Goal: Information Seeking & Learning: Learn about a topic

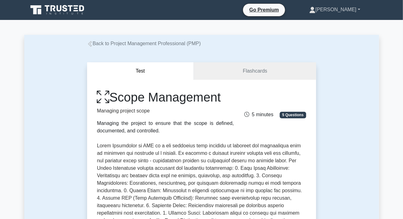
click at [333, 6] on link "[PERSON_NAME]" at bounding box center [334, 9] width 81 height 12
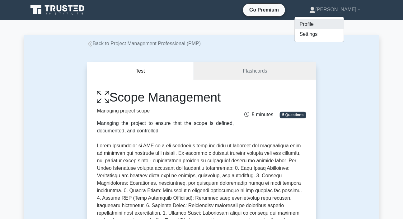
click at [319, 24] on link "Profile" at bounding box center [318, 24] width 49 height 10
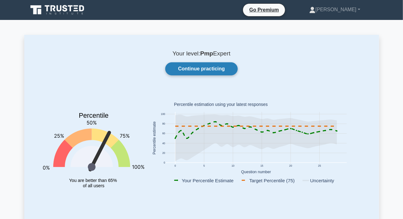
click at [202, 67] on link "Continue practicing" at bounding box center [201, 68] width 72 height 13
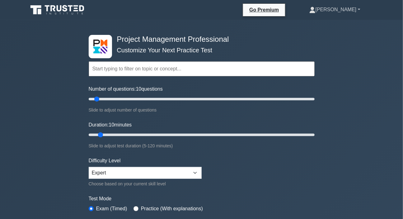
click at [336, 10] on link "[PERSON_NAME]" at bounding box center [334, 9] width 81 height 12
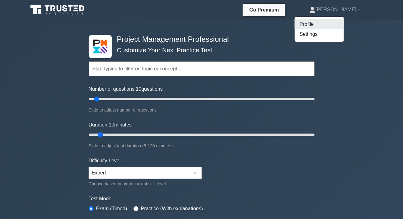
click at [323, 24] on link "Profile" at bounding box center [318, 24] width 49 height 10
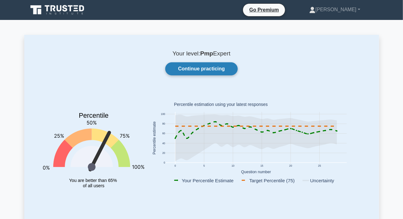
click at [199, 67] on link "Continue practicing" at bounding box center [201, 68] width 72 height 13
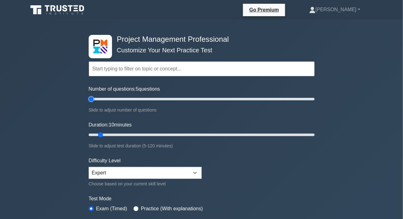
drag, startPoint x: 91, startPoint y: 100, endPoint x: 84, endPoint y: 100, distance: 6.5
type input "5"
click at [89, 100] on input "Number of questions: 5 questions" at bounding box center [202, 98] width 226 height 7
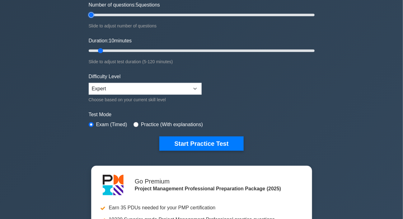
scroll to position [85, 0]
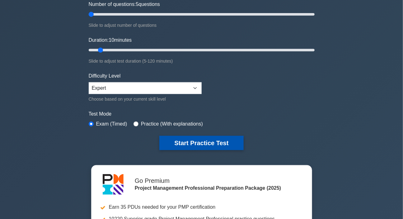
click at [202, 141] on button "Start Practice Test" at bounding box center [201, 143] width 84 height 14
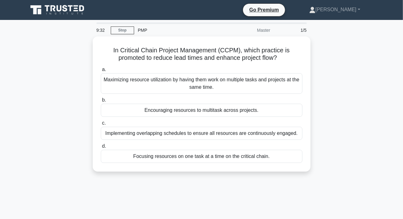
drag, startPoint x: 180, startPoint y: 158, endPoint x: 188, endPoint y: 182, distance: 25.1
click at [188, 182] on div "9:32 Stop PMP Master 1/5 In Critical Chain Project Management (CCPM), which pra…" at bounding box center [201, 177] width 354 height 311
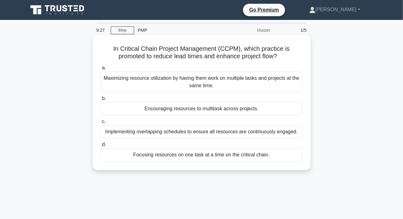
click at [189, 156] on div "Focusing resources on one task at a time on the critical chain." at bounding box center [201, 154] width 201 height 13
click at [101, 146] on input "d. Focusing resources on one task at a time on the critical chain." at bounding box center [101, 144] width 0 height 4
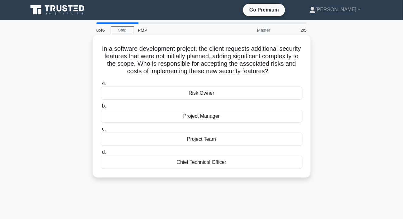
click at [196, 122] on div "Project Manager" at bounding box center [201, 115] width 201 height 13
click at [101, 108] on input "b. Project Manager" at bounding box center [101, 106] width 0 height 4
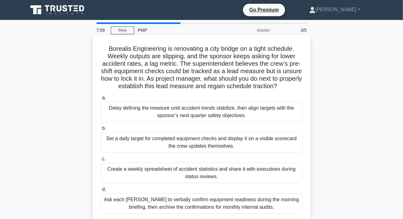
scroll to position [28, 0]
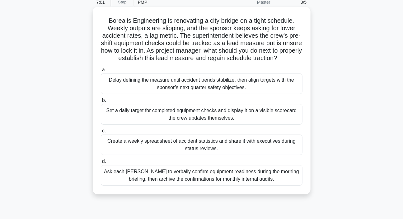
click at [202, 124] on div "Set a daily target for completed equipment checks and display it on a visible s…" at bounding box center [201, 114] width 201 height 21
click at [101, 102] on input "b. Set a daily target for completed equipment checks and display it on a visibl…" at bounding box center [101, 100] width 0 height 4
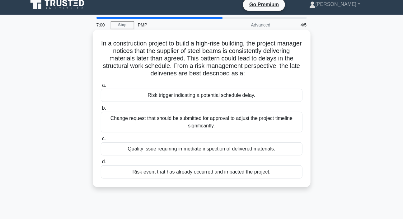
scroll to position [0, 0]
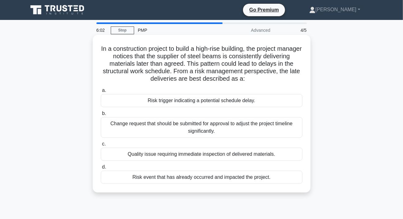
click at [172, 103] on div "Risk trigger indicating a potential schedule delay." at bounding box center [201, 100] width 201 height 13
click at [101, 92] on input "a. Risk trigger indicating a potential schedule delay." at bounding box center [101, 90] width 0 height 4
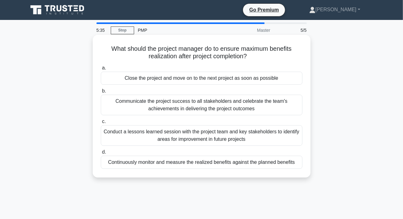
click at [154, 137] on div "Conduct a lessons learned session with the project team and key stakeholders to…" at bounding box center [201, 135] width 201 height 21
click at [101, 123] on input "c. Conduct a lessons learned session with the project team and key stakeholders…" at bounding box center [101, 121] width 0 height 4
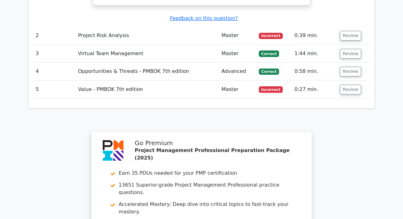
scroll to position [678, 0]
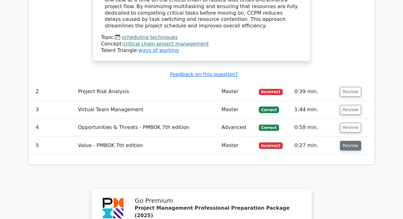
click at [353, 141] on button "Review" at bounding box center [350, 146] width 21 height 10
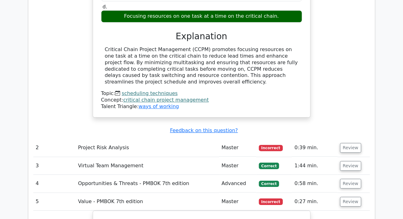
scroll to position [622, 0]
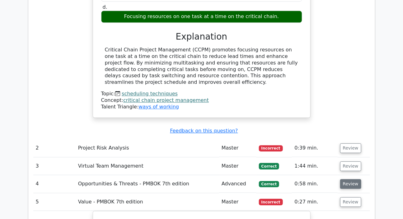
click at [346, 179] on button "Review" at bounding box center [350, 184] width 21 height 10
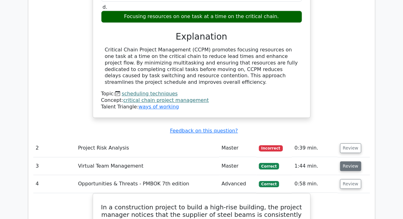
click at [349, 161] on button "Review" at bounding box center [350, 166] width 21 height 10
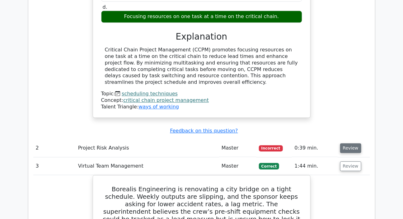
click at [349, 143] on button "Review" at bounding box center [350, 148] width 21 height 10
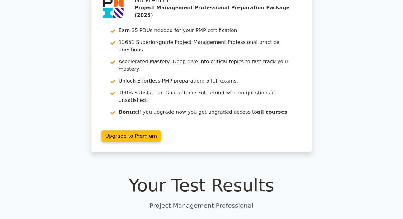
scroll to position [0, 0]
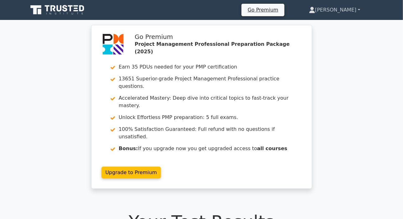
click at [345, 11] on link "[PERSON_NAME]" at bounding box center [334, 10] width 81 height 12
click at [323, 25] on link "Profile" at bounding box center [318, 25] width 49 height 10
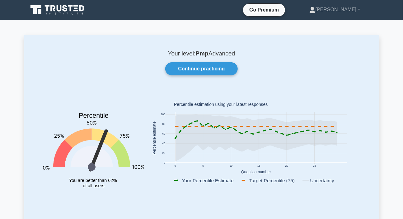
click at [214, 67] on link "Continue practicing" at bounding box center [201, 68] width 72 height 13
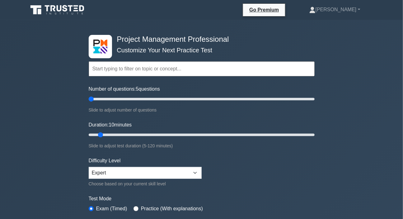
drag, startPoint x: 96, startPoint y: 100, endPoint x: 84, endPoint y: 97, distance: 12.4
type input "5"
click at [89, 97] on input "Number of questions: 5 questions" at bounding box center [202, 98] width 226 height 7
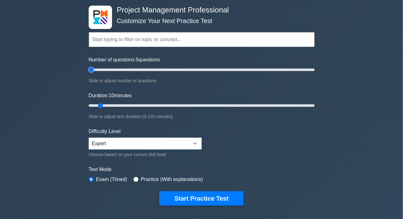
scroll to position [56, 0]
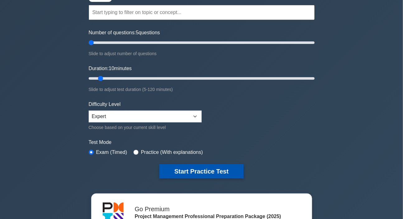
click at [221, 174] on button "Start Practice Test" at bounding box center [201, 171] width 84 height 14
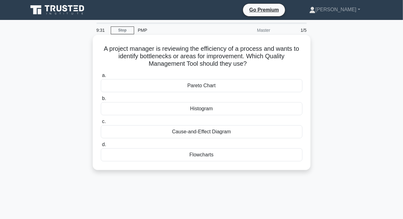
click at [202, 89] on div "Pareto Chart" at bounding box center [201, 85] width 201 height 13
click at [101, 77] on input "a. Pareto Chart" at bounding box center [101, 75] width 0 height 4
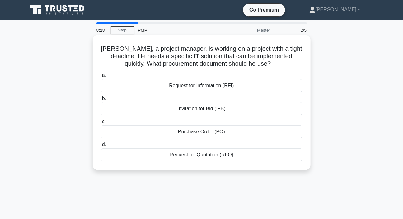
click at [199, 155] on div "Request for Quotation (RFQ)" at bounding box center [201, 154] width 201 height 13
click at [101, 146] on input "d. Request for Quotation (RFQ)" at bounding box center [101, 144] width 0 height 4
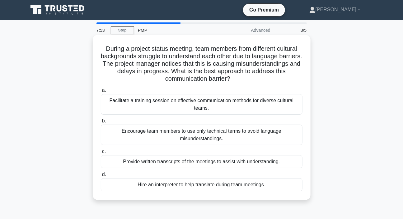
click at [169, 104] on div "Facilitate a training session on effective communication methods for diverse cu…" at bounding box center [201, 104] width 201 height 21
click at [101, 92] on input "a. Facilitate a training session on effective communication methods for diverse…" at bounding box center [101, 90] width 0 height 4
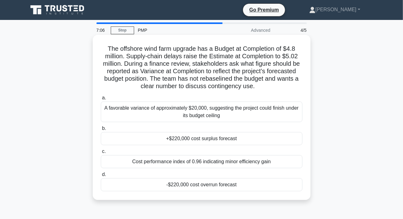
click at [193, 185] on div "-$220,000 cost overrun forecast" at bounding box center [201, 184] width 201 height 13
click at [101, 176] on input "d. -$220,000 cost overrun forecast" at bounding box center [101, 174] width 0 height 4
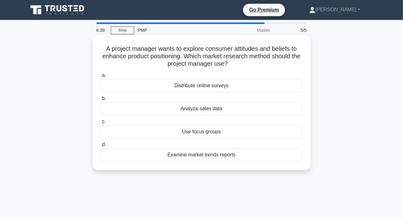
click at [173, 155] on div "Examine market trends reports" at bounding box center [201, 154] width 201 height 13
click at [101, 146] on input "d. Examine market trends reports" at bounding box center [101, 144] width 0 height 4
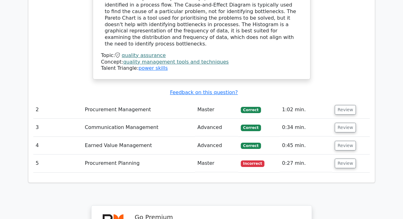
scroll to position [706, 0]
click at [339, 158] on button "Review" at bounding box center [345, 163] width 21 height 10
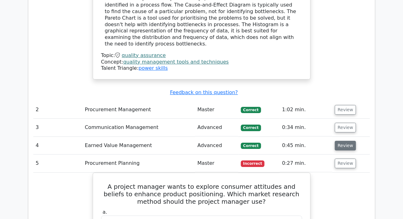
click at [336, 141] on button "Review" at bounding box center [345, 146] width 21 height 10
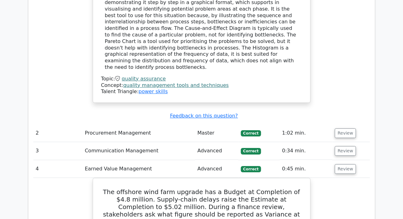
scroll to position [678, 0]
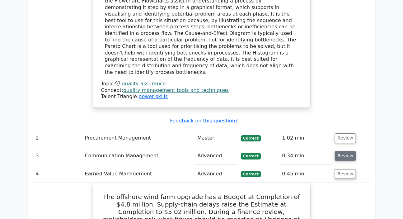
click at [343, 151] on button "Review" at bounding box center [345, 156] width 21 height 10
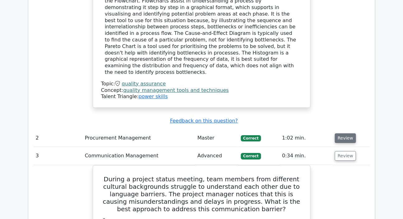
click at [351, 133] on button "Review" at bounding box center [345, 138] width 21 height 10
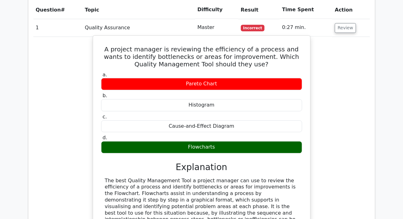
scroll to position [509, 0]
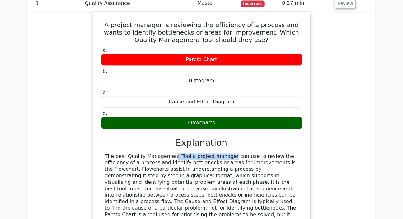
drag, startPoint x: 125, startPoint y: 132, endPoint x: 182, endPoint y: 131, distance: 56.9
click at [182, 153] on div at bounding box center [201, 198] width 193 height 90
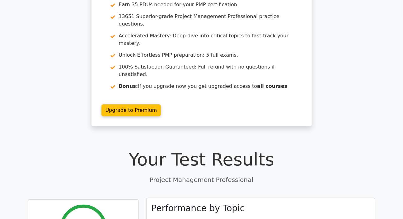
scroll to position [0, 0]
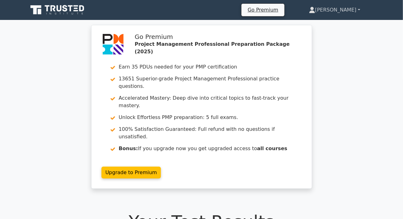
click at [342, 4] on link "[PERSON_NAME]" at bounding box center [334, 10] width 81 height 12
click at [322, 22] on link "Profile" at bounding box center [318, 25] width 49 height 10
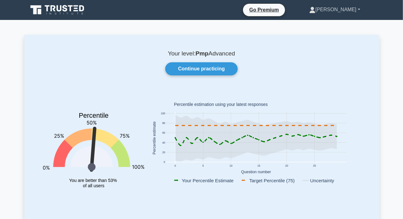
click at [347, 9] on link "[PERSON_NAME]" at bounding box center [334, 9] width 81 height 12
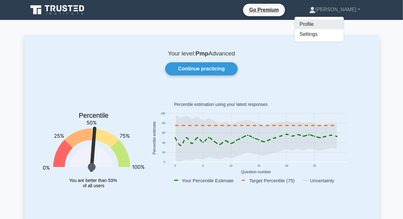
click at [330, 23] on link "Profile" at bounding box center [318, 24] width 49 height 10
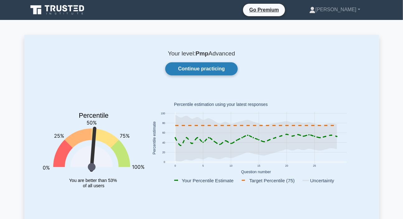
click at [215, 70] on link "Continue practicing" at bounding box center [201, 68] width 72 height 13
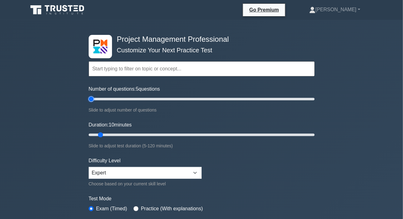
drag, startPoint x: 97, startPoint y: 100, endPoint x: 87, endPoint y: 104, distance: 10.8
type input "5"
click at [89, 103] on input "Number of questions: 5 questions" at bounding box center [202, 98] width 226 height 7
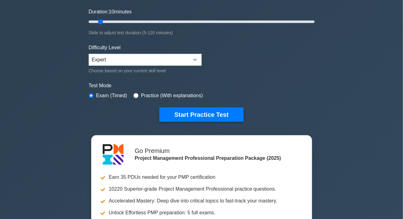
scroll to position [28, 0]
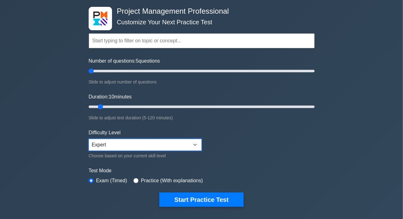
click at [183, 143] on select "Beginner Intermediate Expert" at bounding box center [145, 145] width 113 height 12
click at [268, 159] on form "Topics Scope Management Time Management Cost Management Quality Management Risk…" at bounding box center [202, 110] width 226 height 192
click at [110, 44] on input "text" at bounding box center [202, 40] width 226 height 15
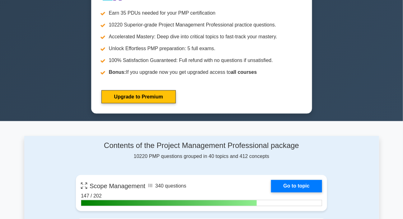
scroll to position [0, 0]
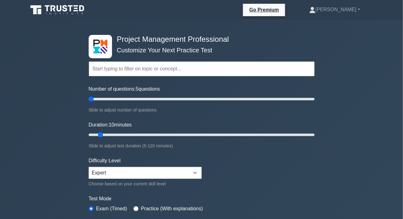
click at [348, 50] on div "Project Management Professional Customize Your Next Practice Test Topics Scope …" at bounding box center [201, 209] width 403 height 379
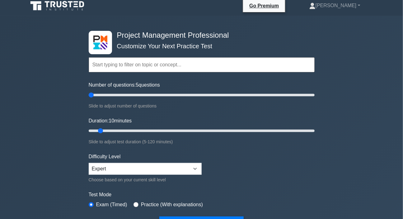
scroll to position [85, 0]
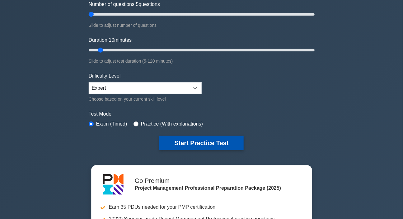
click at [217, 141] on button "Start Practice Test" at bounding box center [201, 143] width 84 height 14
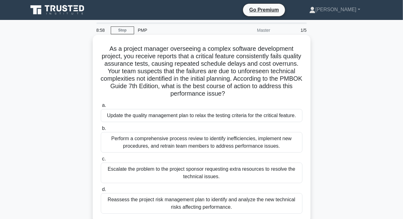
click at [169, 141] on div "Perform a comprehensive process review to identify inefficiencies, implement ne…" at bounding box center [201, 142] width 201 height 21
click at [101, 130] on input "b. Perform a comprehensive process review to identify inefficiencies, implement…" at bounding box center [101, 128] width 0 height 4
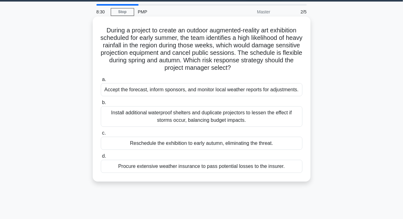
scroll to position [28, 0]
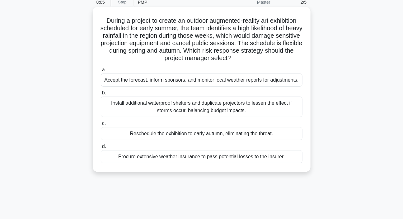
click at [181, 135] on div "Reschedule the exhibition to early autumn, eliminating the threat." at bounding box center [201, 133] width 201 height 13
click at [101, 125] on input "c. Reschedule the exhibition to early autumn, eliminating the threat." at bounding box center [101, 123] width 0 height 4
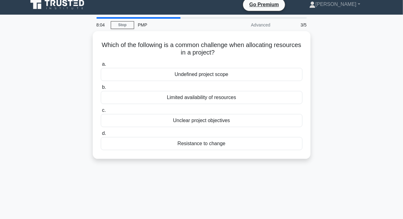
scroll to position [0, 0]
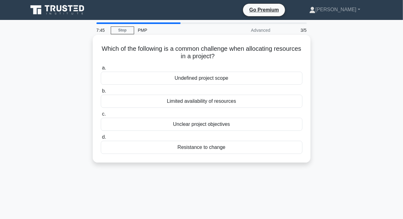
click at [193, 103] on div "Limited availability of resources" at bounding box center [201, 101] width 201 height 13
click at [101, 93] on input "b. Limited availability of resources" at bounding box center [101, 91] width 0 height 4
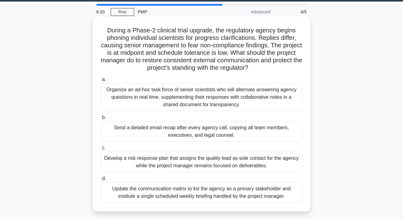
scroll to position [28, 0]
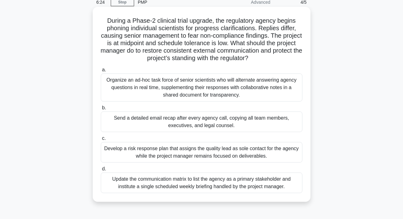
click at [159, 89] on div "Organize an ad-hoc task force of senior scientists who will alternate answering…" at bounding box center [201, 87] width 201 height 28
click at [101, 72] on input "a. Organize an ad-hoc task force of senior scientists who will alternate answer…" at bounding box center [101, 70] width 0 height 4
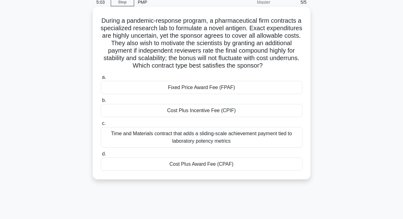
click at [204, 112] on div "Cost Plus Incentive Fee (CPIF)" at bounding box center [201, 110] width 201 height 13
click at [101, 102] on input "b. Cost Plus Incentive Fee (CPIF)" at bounding box center [101, 100] width 0 height 4
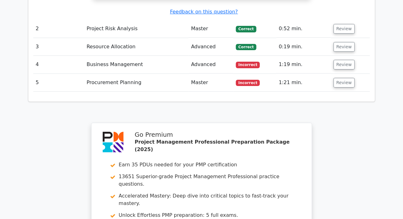
scroll to position [706, 0]
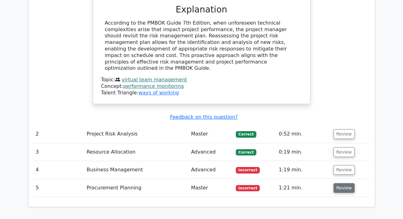
click at [342, 183] on button "Review" at bounding box center [343, 188] width 21 height 10
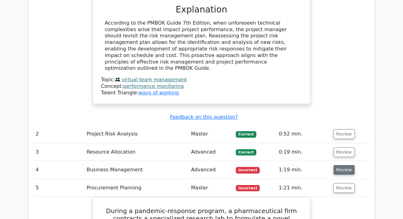
click at [335, 165] on button "Review" at bounding box center [343, 170] width 21 height 10
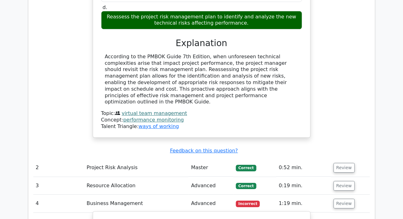
scroll to position [650, 0]
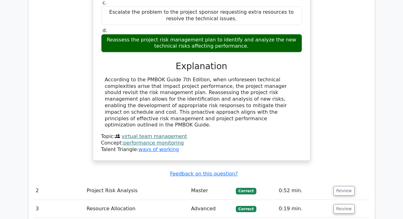
click at [331, 200] on td "Review" at bounding box center [350, 209] width 39 height 18
click at [347, 204] on button "Review" at bounding box center [343, 209] width 21 height 10
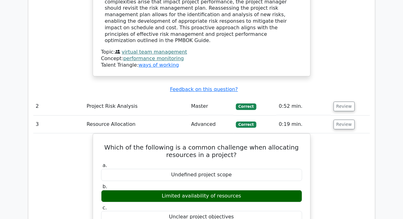
scroll to position [706, 0]
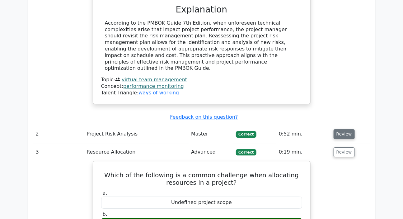
click at [339, 129] on button "Review" at bounding box center [343, 134] width 21 height 10
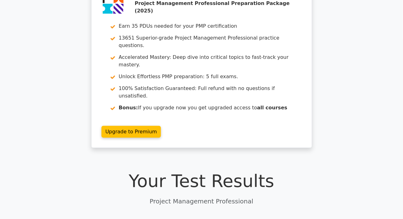
scroll to position [0, 0]
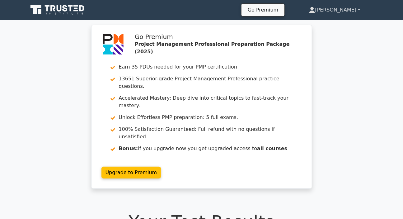
click at [345, 8] on link "[PERSON_NAME]" at bounding box center [334, 10] width 81 height 12
click at [327, 22] on link "Profile" at bounding box center [318, 25] width 49 height 10
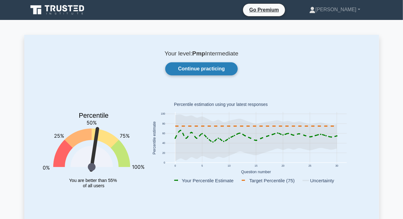
click at [186, 70] on link "Continue practicing" at bounding box center [201, 68] width 72 height 13
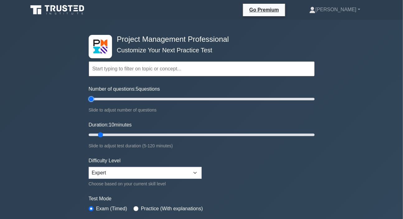
drag, startPoint x: 95, startPoint y: 100, endPoint x: 90, endPoint y: 101, distance: 6.2
type input "5"
click at [90, 101] on input "Number of questions: 5 questions" at bounding box center [202, 98] width 226 height 7
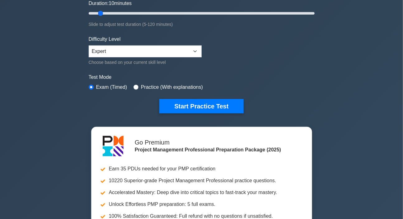
scroll to position [141, 0]
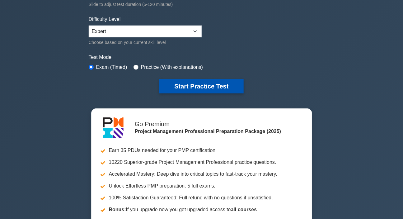
click at [200, 87] on button "Start Practice Test" at bounding box center [201, 86] width 84 height 14
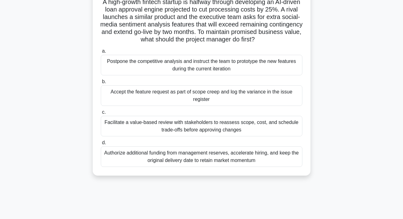
scroll to position [56, 0]
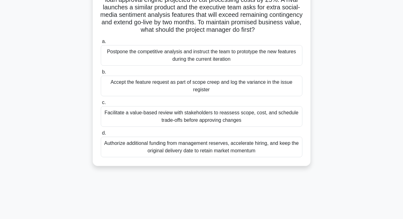
click at [131, 115] on div "Facilitate a value-based review with stakeholders to reassess scope, cost, and …" at bounding box center [201, 116] width 201 height 21
click at [101, 104] on input "c. Facilitate a value-based review with stakeholders to reassess scope, cost, a…" at bounding box center [101, 102] width 0 height 4
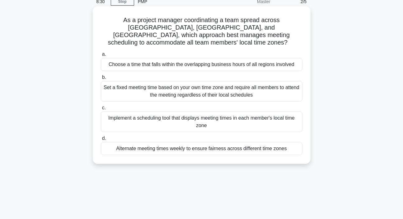
scroll to position [0, 0]
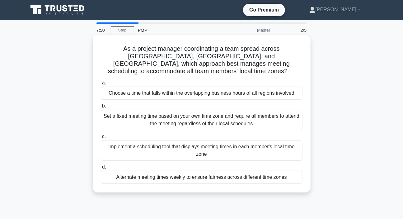
click at [166, 141] on div "Implement a scheduling tool that displays meeting times in each member's local …" at bounding box center [201, 150] width 201 height 21
click at [101, 138] on input "c. Implement a scheduling tool that displays meeting times in each member's loc…" at bounding box center [101, 136] width 0 height 4
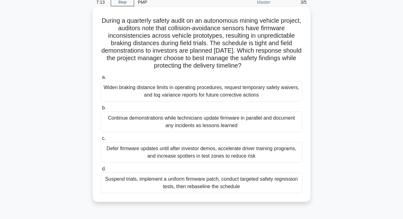
scroll to position [56, 0]
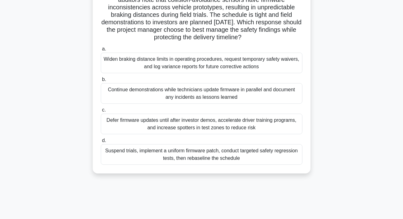
click at [169, 156] on div "Suspend trials, implement a uniform firmware patch, conduct targeted safety reg…" at bounding box center [201, 154] width 201 height 21
click at [101, 142] on input "d. Suspend trials, implement a uniform firmware patch, conduct targeted safety …" at bounding box center [101, 140] width 0 height 4
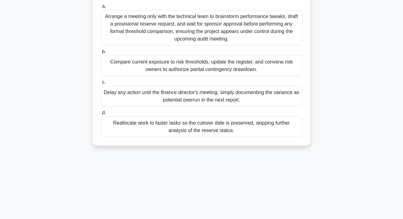
scroll to position [85, 0]
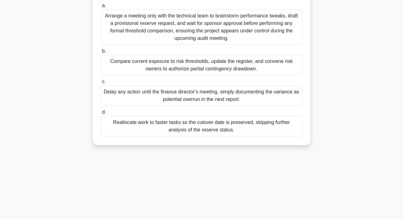
click at [168, 69] on div "Compare current exposure to risk thresholds, update the register, and convene r…" at bounding box center [201, 65] width 201 height 21
click at [101, 53] on input "b. Compare current exposure to risk thresholds, update the register, and conven…" at bounding box center [101, 51] width 0 height 4
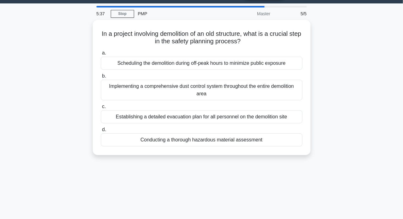
scroll to position [0, 0]
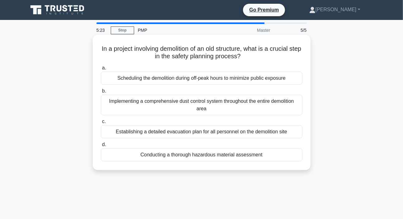
click at [178, 50] on h5 "In a project involving demolition of an old structure, what is a crucial step i…" at bounding box center [201, 53] width 203 height 16
drag, startPoint x: 103, startPoint y: 49, endPoint x: 230, endPoint y: 55, distance: 127.0
click at [254, 57] on h5 "In a project involving demolition of an old structure, what is a crucial step i…" at bounding box center [201, 53] width 203 height 16
copy h5 "In a project involving demolition of an old structure, what is a crucial step i…"
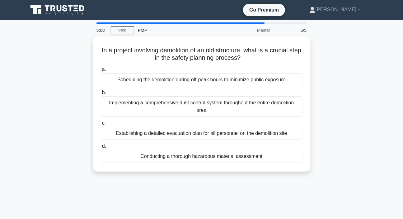
click at [0, 100] on main "5:08 Stop PMP Master 5/5 In a project involving demolition of an old structure,…" at bounding box center [201, 178] width 403 height 316
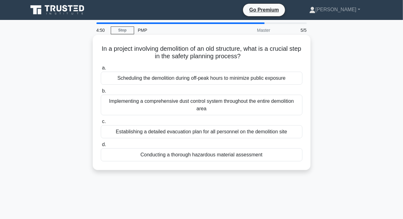
click at [187, 134] on div "Establishing a detailed evacuation plan for all personnel on the demolition site" at bounding box center [201, 131] width 201 height 13
click at [101, 123] on input "c. Establishing a detailed evacuation plan for all personnel on the demolition …" at bounding box center [101, 121] width 0 height 4
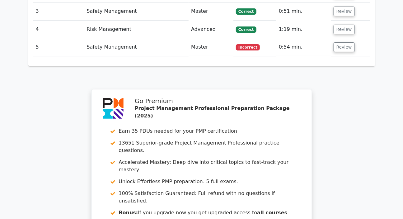
scroll to position [820, 0]
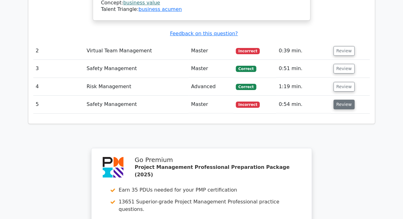
click at [336, 100] on button "Review" at bounding box center [343, 105] width 21 height 10
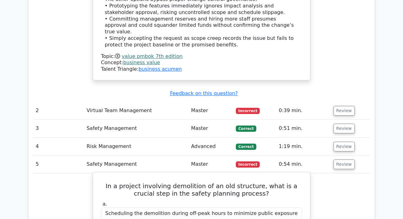
scroll to position [735, 0]
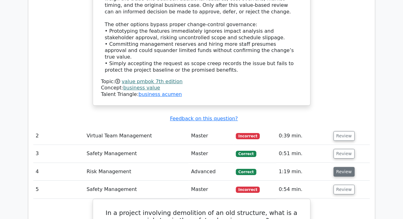
click at [335, 167] on button "Review" at bounding box center [343, 172] width 21 height 10
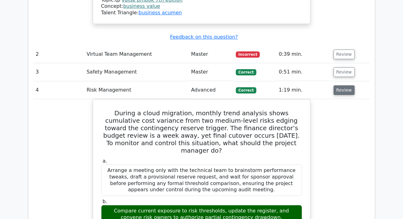
scroll to position [820, 0]
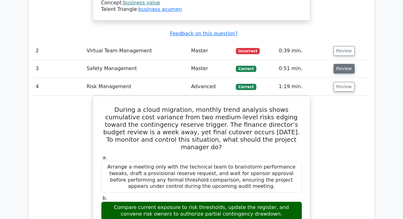
click at [342, 64] on button "Review" at bounding box center [343, 69] width 21 height 10
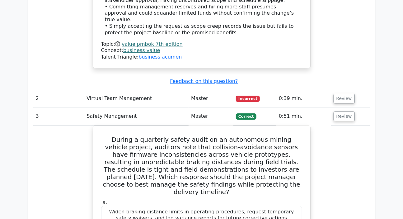
scroll to position [706, 0]
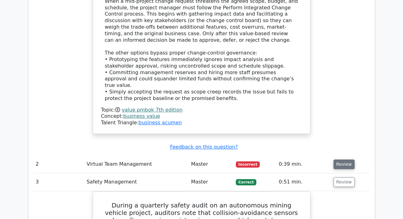
click at [344, 159] on button "Review" at bounding box center [343, 164] width 21 height 10
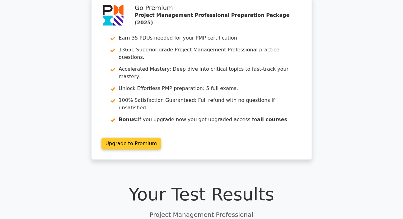
scroll to position [0, 0]
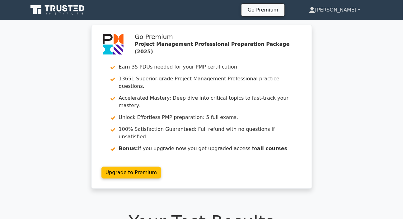
click at [335, 9] on link "[PERSON_NAME]" at bounding box center [334, 10] width 81 height 12
click at [319, 22] on link "Profile" at bounding box center [318, 25] width 49 height 10
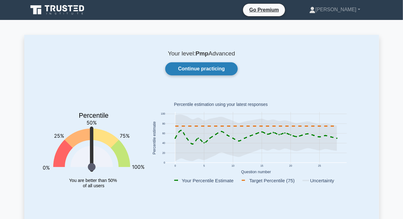
click at [218, 67] on link "Continue practicing" at bounding box center [201, 68] width 72 height 13
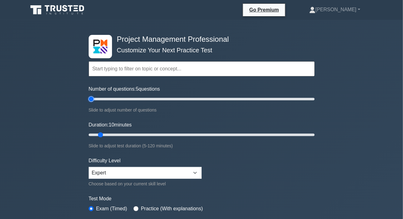
drag, startPoint x: 96, startPoint y: 97, endPoint x: 90, endPoint y: 103, distance: 8.6
type input "5"
click at [90, 103] on input "Number of questions: 5 questions" at bounding box center [202, 98] width 226 height 7
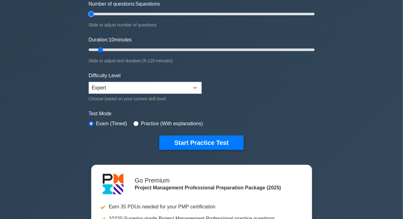
scroll to position [85, 0]
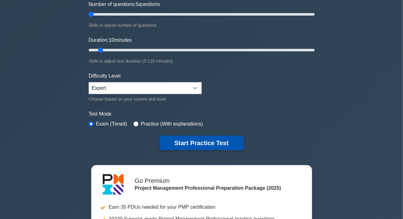
click at [184, 142] on button "Start Practice Test" at bounding box center [201, 143] width 84 height 14
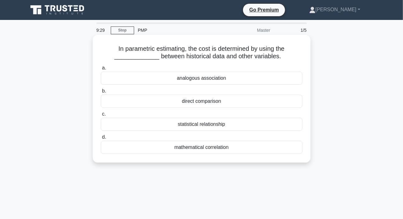
drag, startPoint x: 171, startPoint y: 148, endPoint x: 252, endPoint y: 150, distance: 80.9
click at [252, 150] on div "mathematical correlation" at bounding box center [201, 147] width 201 height 13
copy div "mathematical correlation"
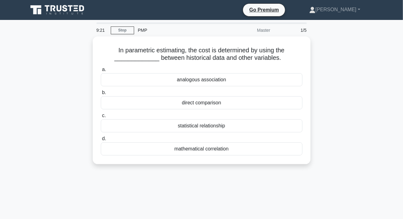
click at [196, 182] on div "9:21 Stop PMP Master 1/5 In parametric estimating, the cost is determined by us…" at bounding box center [201, 177] width 354 height 311
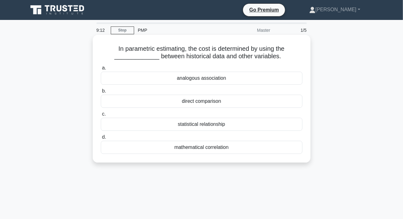
click at [209, 147] on div "mathematical correlation" at bounding box center [201, 147] width 201 height 13
click at [101, 139] on input "d. mathematical correlation" at bounding box center [101, 137] width 0 height 4
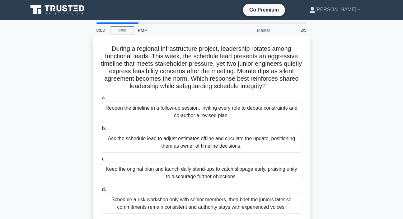
click at [190, 114] on div "Reopen the timeline in a follow-up session, inviting every role to debate const…" at bounding box center [201, 111] width 201 height 21
click at [101, 100] on input "a. Reopen the timeline in a follow-up session, inviting every role to debate co…" at bounding box center [101, 98] width 0 height 4
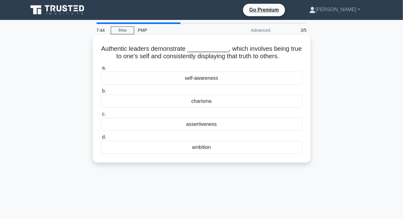
click at [191, 77] on div "self-awareness" at bounding box center [201, 78] width 201 height 13
click at [101, 70] on input "a. self-awareness" at bounding box center [101, 68] width 0 height 4
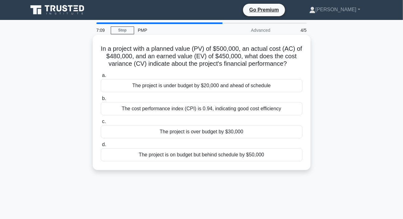
click at [197, 131] on div "The project is over budget by $30,000" at bounding box center [201, 131] width 201 height 13
click at [101, 123] on input "c. The project is over budget by $30,000" at bounding box center [101, 121] width 0 height 4
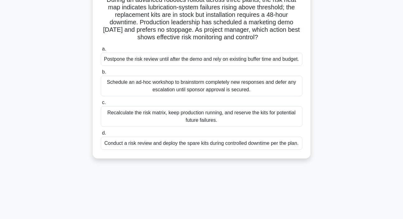
scroll to position [85, 0]
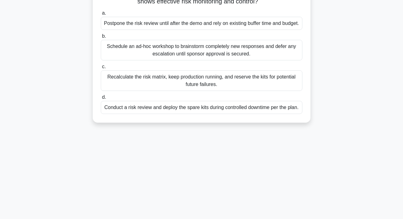
click at [179, 114] on div "Conduct a risk review and deploy the spare kits during controlled downtime per …" at bounding box center [201, 107] width 201 height 13
click at [101, 99] on input "d. Conduct a risk review and deploy the spare kits during controlled downtime p…" at bounding box center [101, 97] width 0 height 4
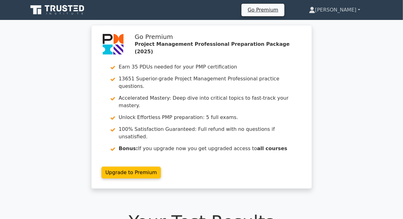
click at [345, 5] on link "[PERSON_NAME]" at bounding box center [334, 10] width 81 height 12
click at [323, 25] on link "Profile" at bounding box center [318, 25] width 49 height 10
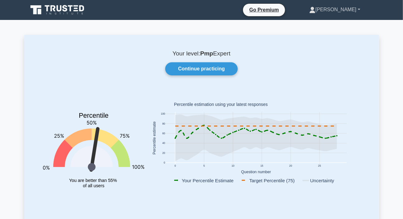
click at [339, 12] on link "[PERSON_NAME]" at bounding box center [334, 9] width 81 height 12
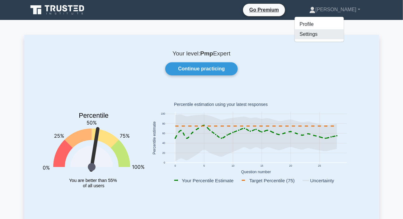
click at [323, 35] on link "Settings" at bounding box center [318, 34] width 49 height 10
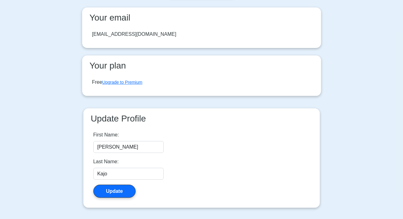
scroll to position [56, 0]
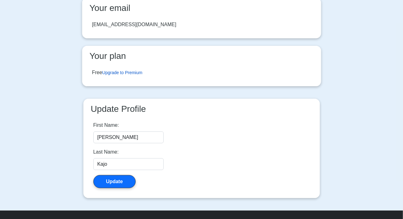
click at [127, 72] on link "Upgrade to Premium" at bounding box center [122, 72] width 40 height 5
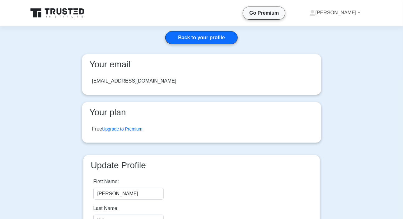
click at [348, 18] on link "[PERSON_NAME]" at bounding box center [334, 13] width 81 height 12
click at [328, 30] on link "Profile" at bounding box center [318, 27] width 49 height 10
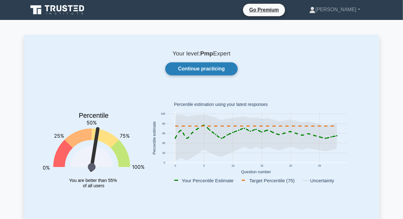
click at [211, 69] on link "Continue practicing" at bounding box center [201, 68] width 72 height 13
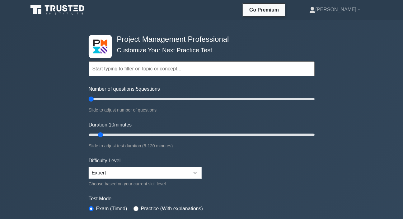
drag, startPoint x: 95, startPoint y: 99, endPoint x: 86, endPoint y: 104, distance: 9.9
type input "5"
click at [89, 103] on input "Number of questions: 5 questions" at bounding box center [202, 98] width 226 height 7
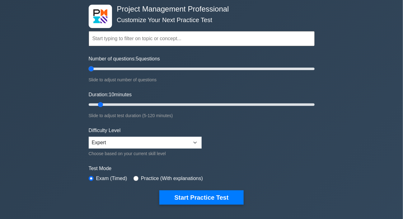
scroll to position [113, 0]
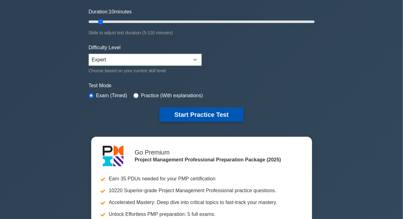
click at [218, 110] on button "Start Practice Test" at bounding box center [201, 114] width 84 height 14
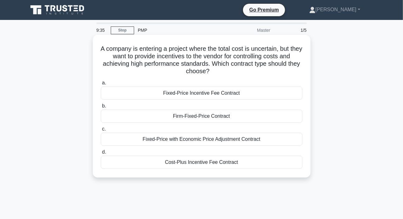
click at [199, 164] on div "Cost-Plus Incentive Fee Contract" at bounding box center [201, 161] width 201 height 13
click at [101, 154] on input "d. Cost-Plus Incentive Fee Contract" at bounding box center [101, 152] width 0 height 4
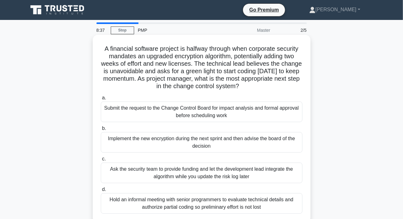
click at [176, 113] on div "Submit the request to the Change Control Board for impact analysis and formal a…" at bounding box center [201, 111] width 201 height 21
click at [101, 100] on input "a. Submit the request to the Change Control Board for impact analysis and forma…" at bounding box center [101, 98] width 0 height 4
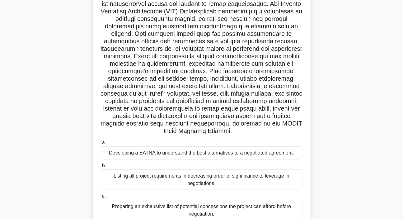
scroll to position [106, 0]
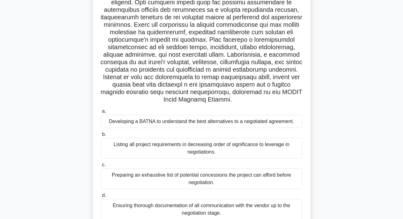
click at [148, 128] on div "Developing a BATNA to understand the best alternatives to a negotiated agreemen…" at bounding box center [201, 121] width 201 height 13
click at [101, 113] on input "a. Developing a BATNA to understand the best alternatives to a negotiated agree…" at bounding box center [101, 111] width 0 height 4
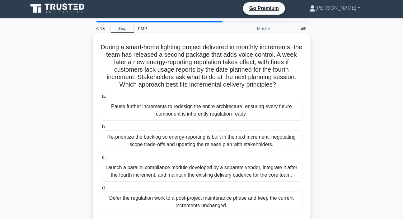
scroll to position [0, 0]
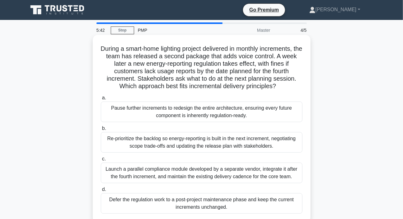
click at [185, 142] on div "Re-prioritize the backlog so energy-reporting is built in the next increment, n…" at bounding box center [201, 142] width 201 height 21
click at [101, 130] on input "b. Re-prioritize the backlog so energy-reporting is built in the next increment…" at bounding box center [101, 128] width 0 height 4
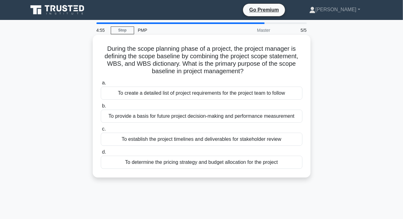
click at [166, 93] on div "To create a detailed list of project requirements for the project team to follow" at bounding box center [201, 92] width 201 height 13
click at [101, 85] on input "a. To create a detailed list of project requirements for the project team to fo…" at bounding box center [101, 83] width 0 height 4
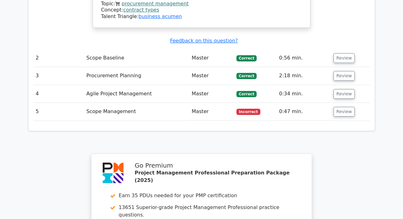
scroll to position [650, 0]
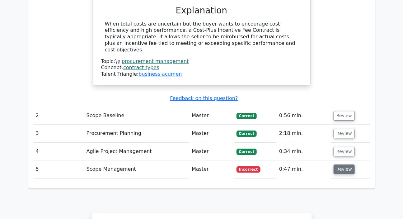
click at [342, 164] on button "Review" at bounding box center [343, 169] width 21 height 10
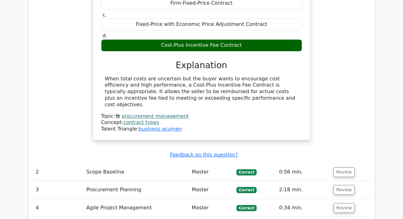
scroll to position [678, 0]
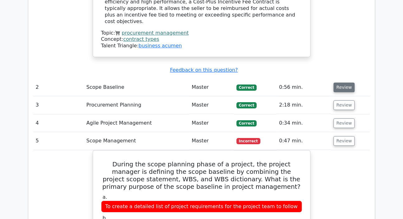
click at [347, 82] on button "Review" at bounding box center [343, 87] width 21 height 10
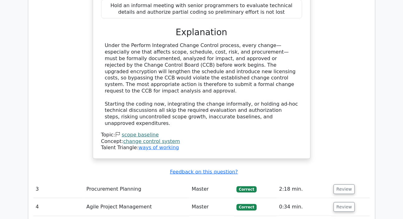
scroll to position [989, 0]
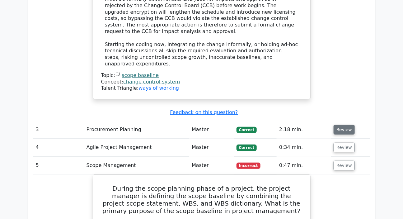
click at [343, 125] on button "Review" at bounding box center [343, 130] width 21 height 10
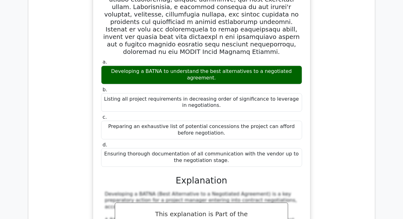
scroll to position [1272, 0]
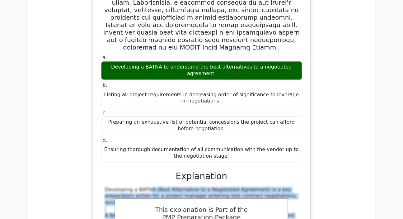
drag, startPoint x: 106, startPoint y: 108, endPoint x: 176, endPoint y: 201, distance: 116.6
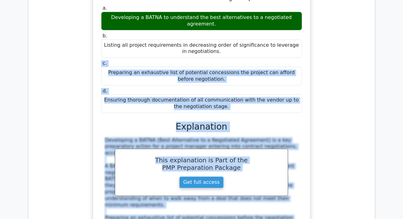
scroll to position [1306, 0]
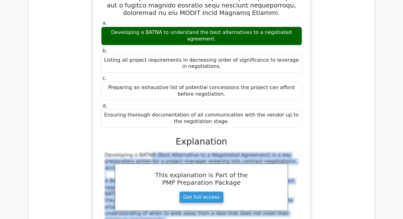
drag, startPoint x: 215, startPoint y: 165, endPoint x: 103, endPoint y: 76, distance: 143.1
copy div "Developing a BATNA (Best Alternative to a Negotiated Agreement) is a key prepar…"
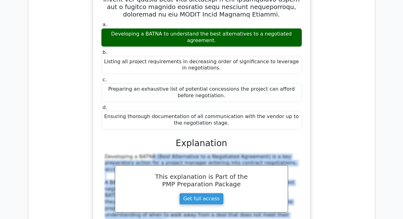
click at [325, 81] on div "a. Developing a BATNA to understand the best alternatives to a negotiated agree…" at bounding box center [201, 104] width 336 height 566
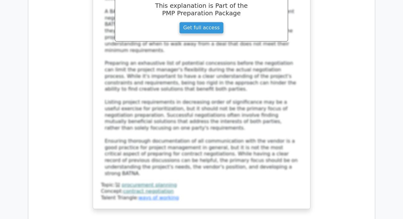
scroll to position [1504, 0]
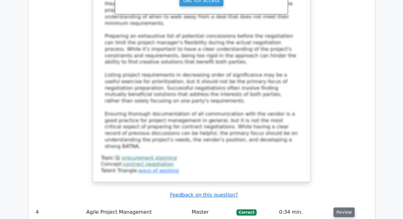
click at [342, 207] on button "Review" at bounding box center [343, 212] width 21 height 10
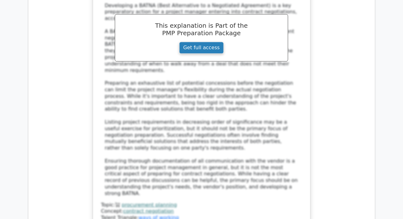
scroll to position [1419, 0]
